Goal: Check status: Check status

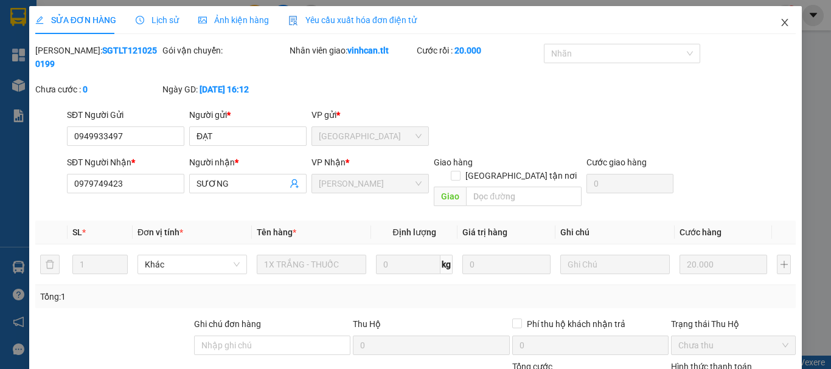
click at [780, 24] on icon "close" at bounding box center [785, 23] width 10 height 10
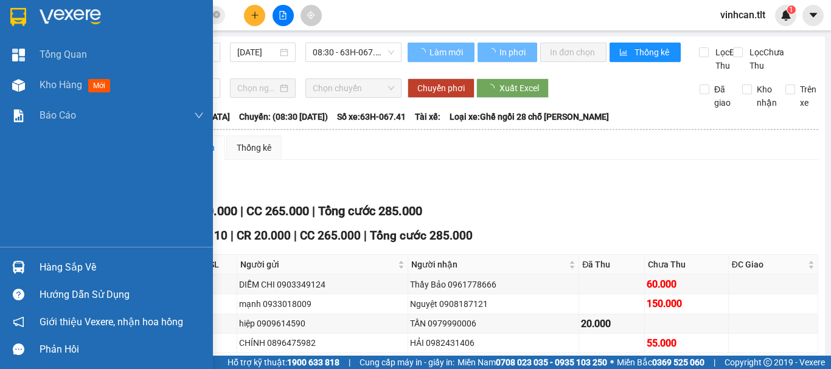
click at [20, 272] on img at bounding box center [18, 267] width 13 height 13
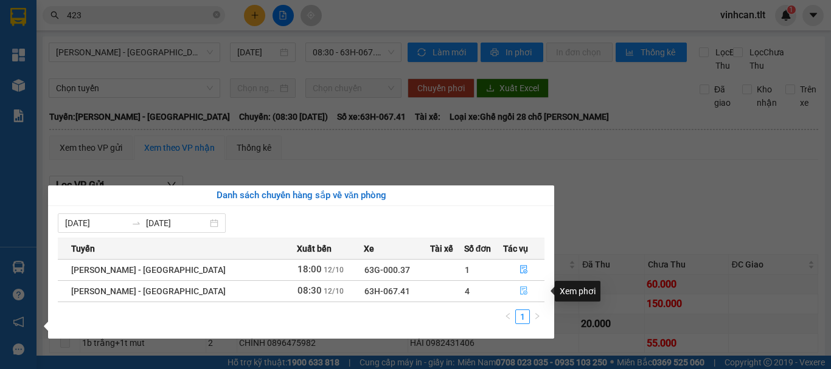
click at [517, 286] on button "button" at bounding box center [524, 291] width 40 height 19
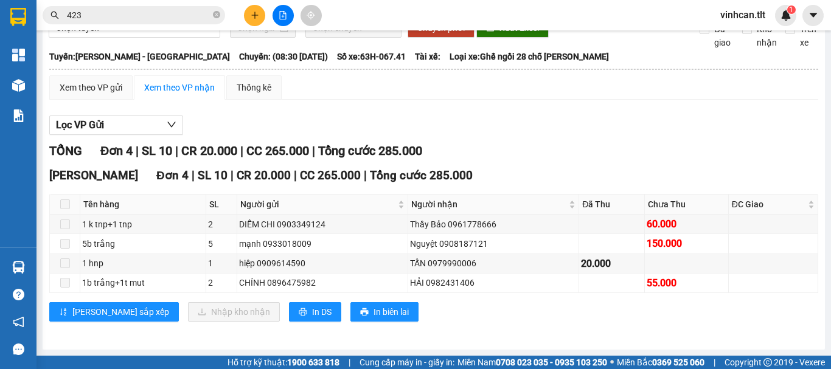
scroll to position [74, 0]
click at [122, 74] on th at bounding box center [434, 69] width 771 height 11
click at [112, 80] on div "Xem theo VP gửi" at bounding box center [90, 87] width 83 height 24
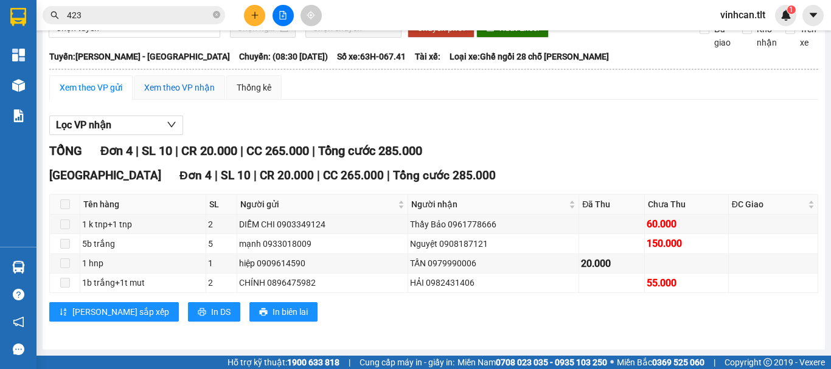
click at [155, 83] on div "Xem theo VP nhận" at bounding box center [179, 87] width 71 height 13
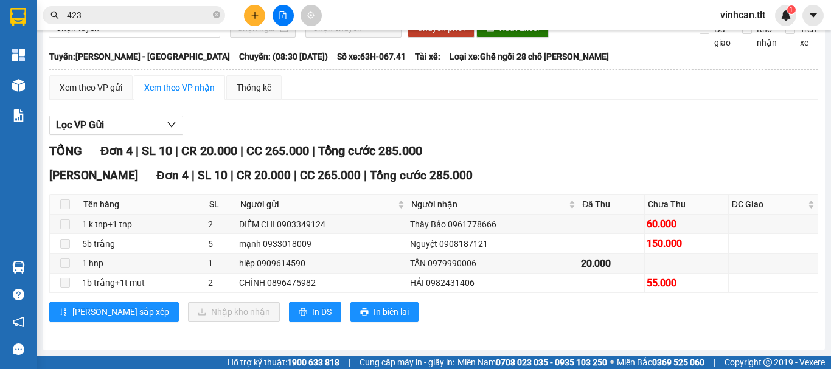
click at [63, 204] on span at bounding box center [65, 205] width 10 height 10
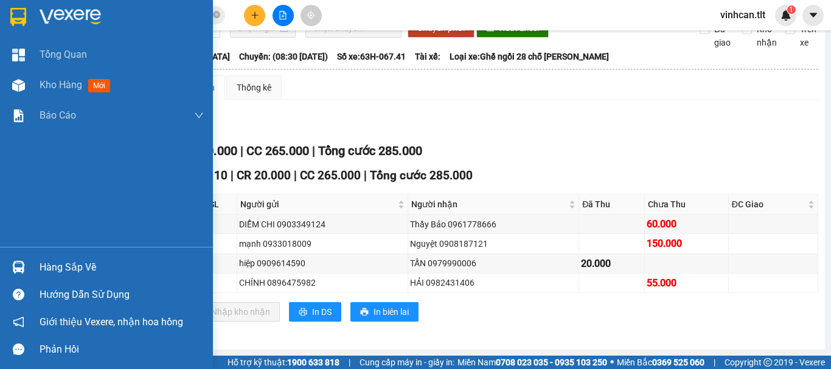
click at [9, 262] on div at bounding box center [18, 267] width 21 height 21
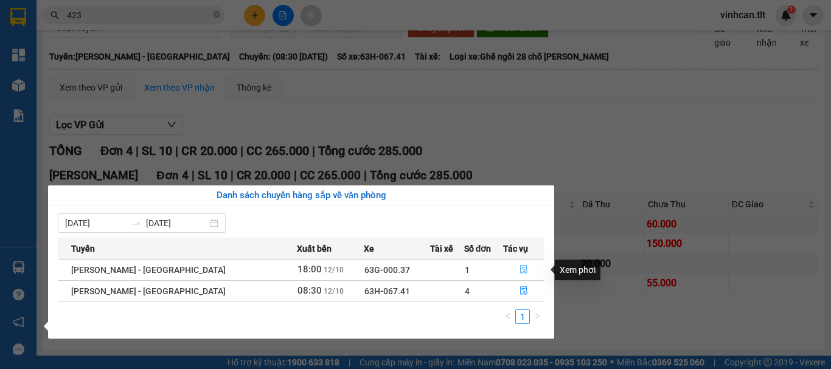
click at [523, 265] on button "button" at bounding box center [524, 270] width 40 height 19
